Goal: Find contact information: Find contact information

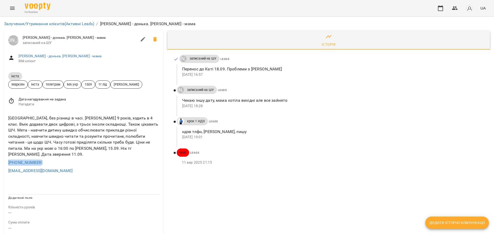
drag, startPoint x: 7, startPoint y: 158, endPoint x: 55, endPoint y: 157, distance: 47.3
click at [55, 159] on div "+380990002595" at bounding box center [83, 163] width 153 height 8
copy link "+380990002595"
